Goal: Find specific page/section: Find specific page/section

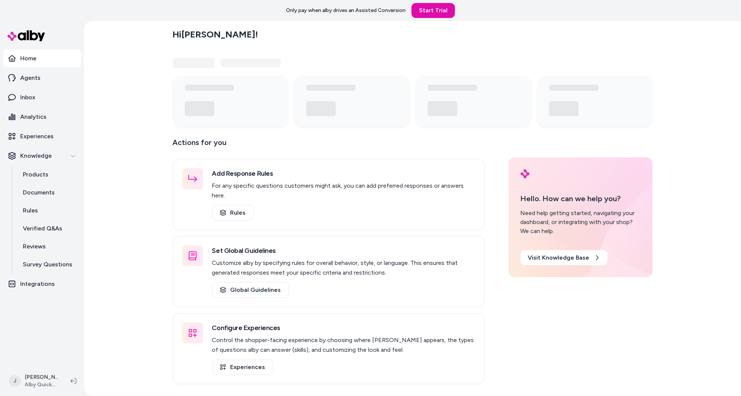
click at [134, 48] on div "Hi [PERSON_NAME] ! Actions for you Add Response Rules For any specific question…" at bounding box center [412, 208] width 657 height 375
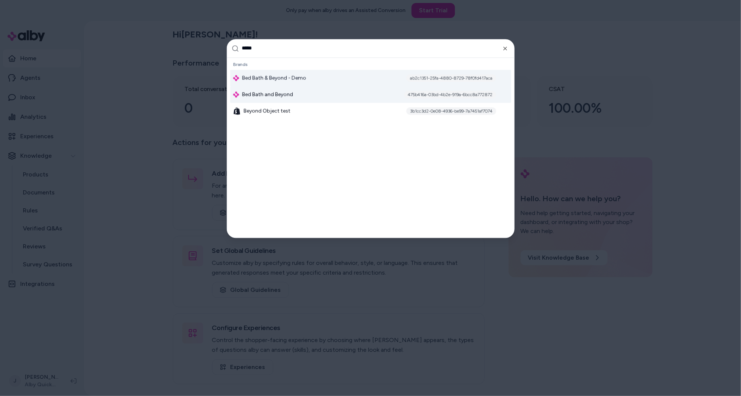
type input "*****"
click at [295, 98] on div "Bed Bath and Beyond 475b416a-03bd-4b2e-919a-6bcc8a772872" at bounding box center [370, 94] width 281 height 16
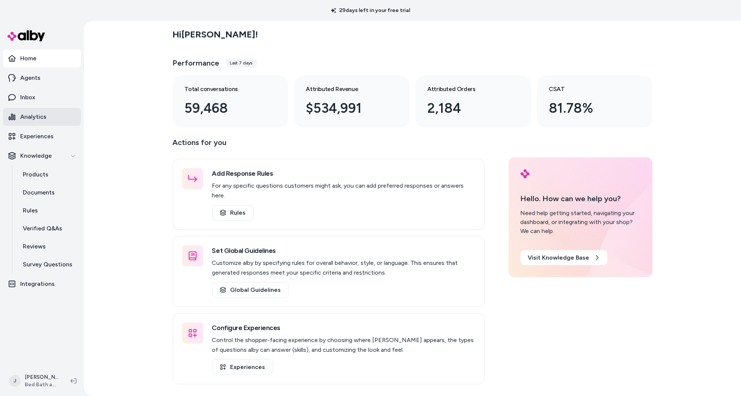
click at [45, 117] on p "Analytics" at bounding box center [33, 116] width 26 height 9
